Goal: Find specific page/section: Find specific page/section

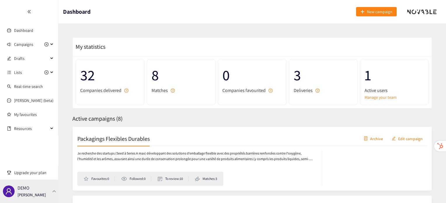
click at [51, 194] on div "DEMO [PERSON_NAME]" at bounding box center [29, 190] width 58 height 23
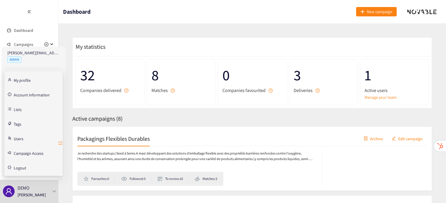
click at [61, 142] on icon "retweet" at bounding box center [60, 143] width 5 height 5
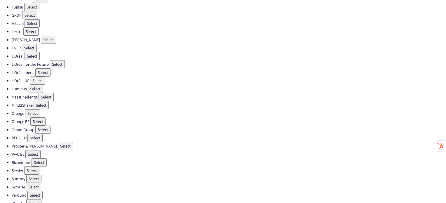
scroll to position [165, 0]
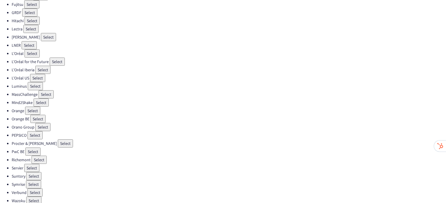
click at [58, 139] on button "Select" at bounding box center [65, 143] width 15 height 8
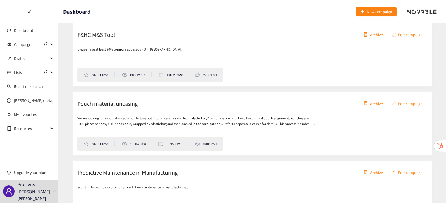
scroll to position [1551, 0]
click at [101, 34] on h2 "F&HC M&S Tool" at bounding box center [96, 34] width 38 height 8
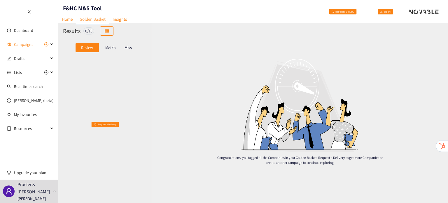
click at [106, 49] on p "Match" at bounding box center [110, 47] width 11 height 5
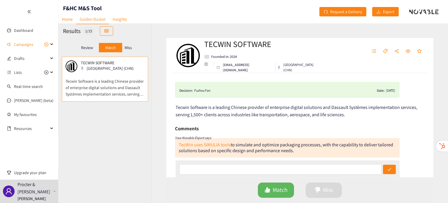
click at [130, 49] on p "Miss" at bounding box center [128, 47] width 7 height 5
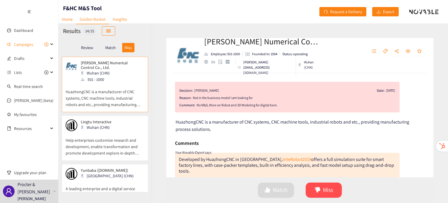
click at [123, 142] on p "Help enterprises customize research and development, enable transformation and …" at bounding box center [105, 143] width 79 height 25
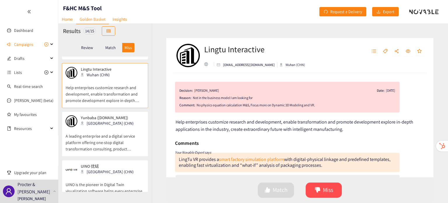
scroll to position [54, 0]
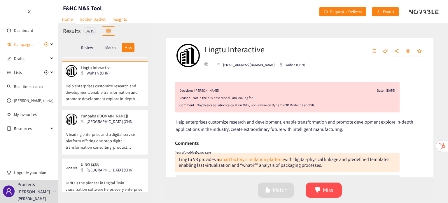
click at [123, 142] on p "A leading enterprise and a digital service platform offering one-stop digital t…" at bounding box center [105, 137] width 79 height 25
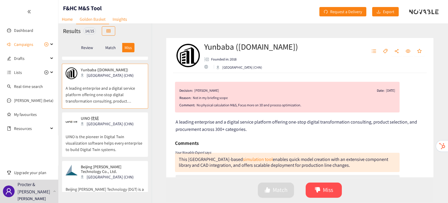
scroll to position [102, 0]
click at [109, 135] on p "UINO is the pioneer in Digital Twin visualization software helps every enterpri…" at bounding box center [105, 138] width 79 height 25
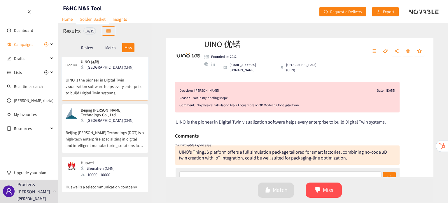
scroll to position [158, 0]
click at [109, 135] on p "Beijing [PERSON_NAME] Technology (DGT) is a high-tech enterprise specializing i…" at bounding box center [105, 135] width 79 height 25
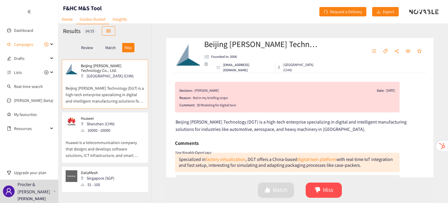
scroll to position [218, 0]
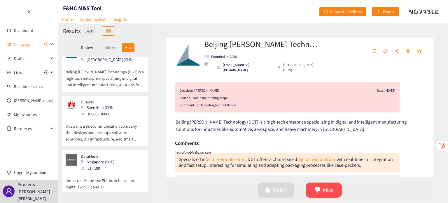
click at [111, 128] on p "Huawei is a telecommunication company that designs and develops software soluti…" at bounding box center [105, 129] width 79 height 25
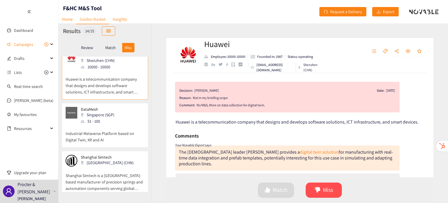
scroll to position [266, 0]
click at [111, 128] on p "Industrial Metaverse Platform based on Digital Twin, XR and AI" at bounding box center [105, 132] width 79 height 19
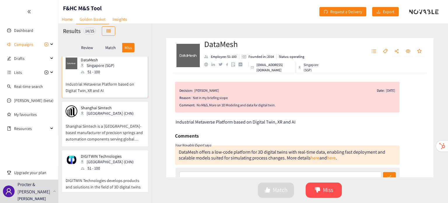
scroll to position [319, 0]
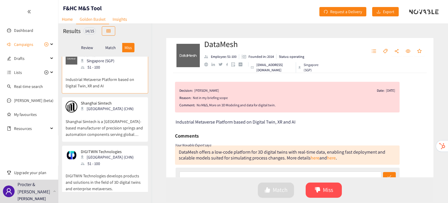
click at [111, 128] on p "Shanghai Simtech is a [GEOGRAPHIC_DATA]-based manufacturer of precision springs…" at bounding box center [105, 124] width 79 height 25
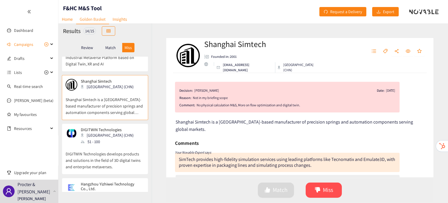
scroll to position [341, 0]
click at [109, 134] on div "[GEOGRAPHIC_DATA] (CHN)" at bounding box center [109, 134] width 56 height 6
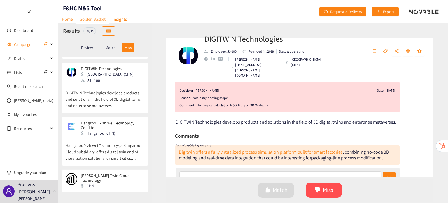
scroll to position [402, 0]
click at [109, 134] on div "Hangzhou (CHN)" at bounding box center [112, 132] width 63 height 6
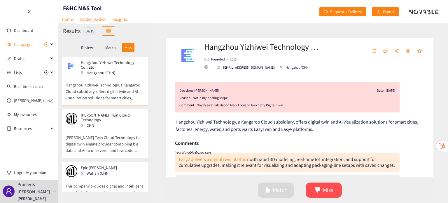
scroll to position [467, 0]
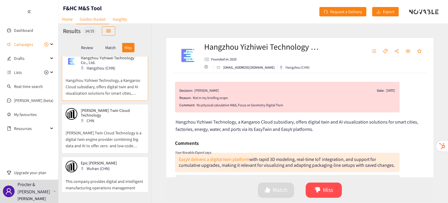
click at [117, 128] on p "[PERSON_NAME] Twin Cloud Technology is a digital twin engine provider combining…" at bounding box center [105, 136] width 79 height 25
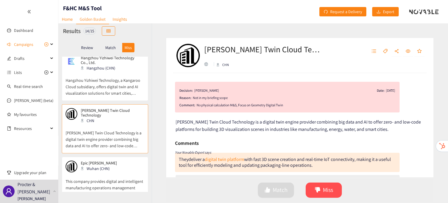
click at [101, 172] on p "This company provides digital and intelligent manufacturing operations manageme…" at bounding box center [105, 184] width 79 height 25
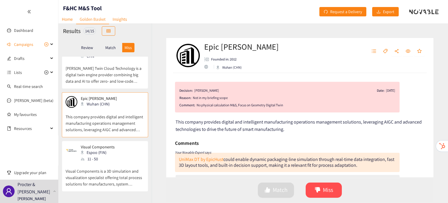
click at [101, 171] on p "Visual Components is a 3D simulation and visualization specialist offering tota…" at bounding box center [105, 174] width 79 height 25
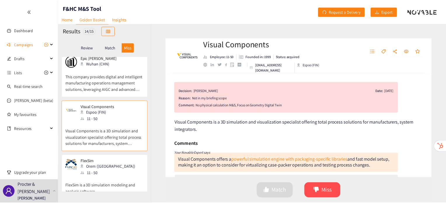
scroll to position [576, 0]
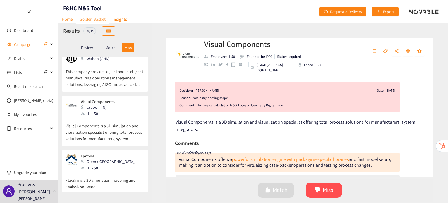
click at [101, 171] on p "FlexSim is a 3D simulation modeling and analysis software." at bounding box center [105, 180] width 79 height 19
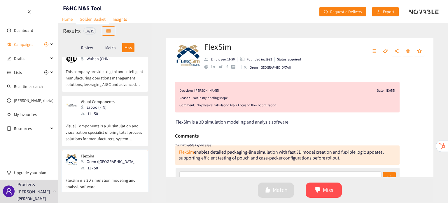
click at [69, 19] on link "Home" at bounding box center [67, 19] width 18 height 9
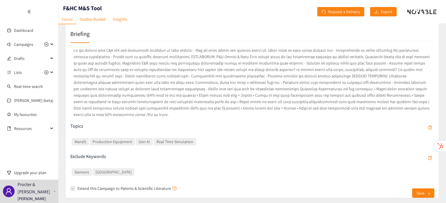
scroll to position [104, 0]
